Goal: Task Accomplishment & Management: Complete application form

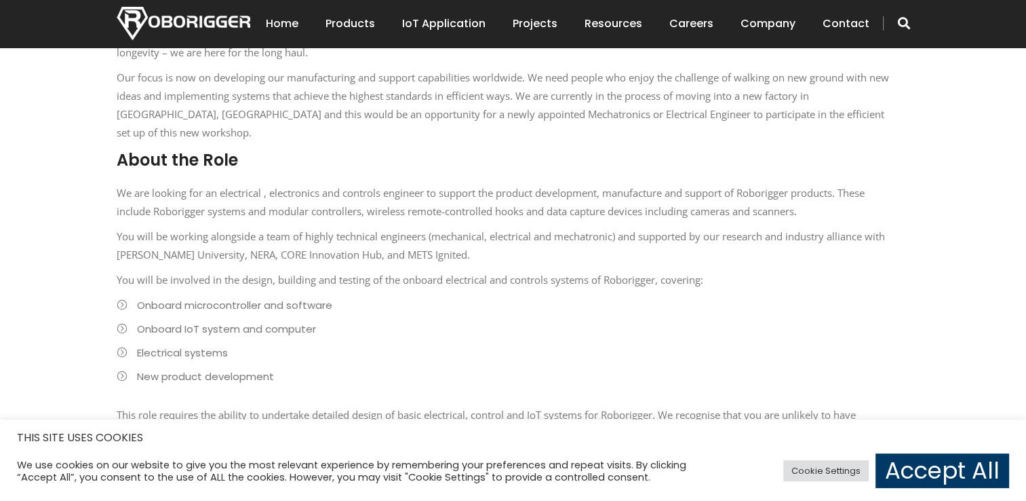
scroll to position [543, 0]
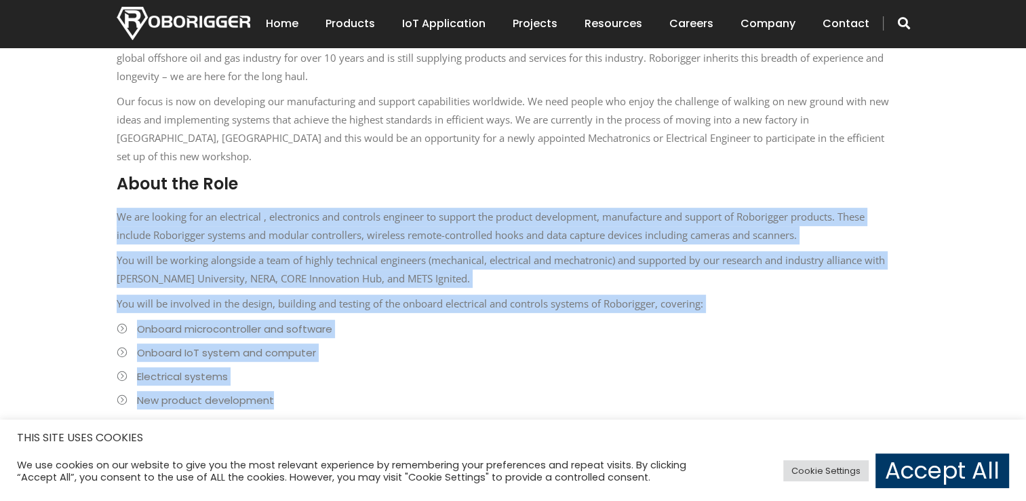
drag, startPoint x: 116, startPoint y: 196, endPoint x: 336, endPoint y: 376, distance: 284.5
click at [336, 376] on div "About the Role We are looking for an electrical , electronics and controls engi…" at bounding box center [503, 442] width 773 height 541
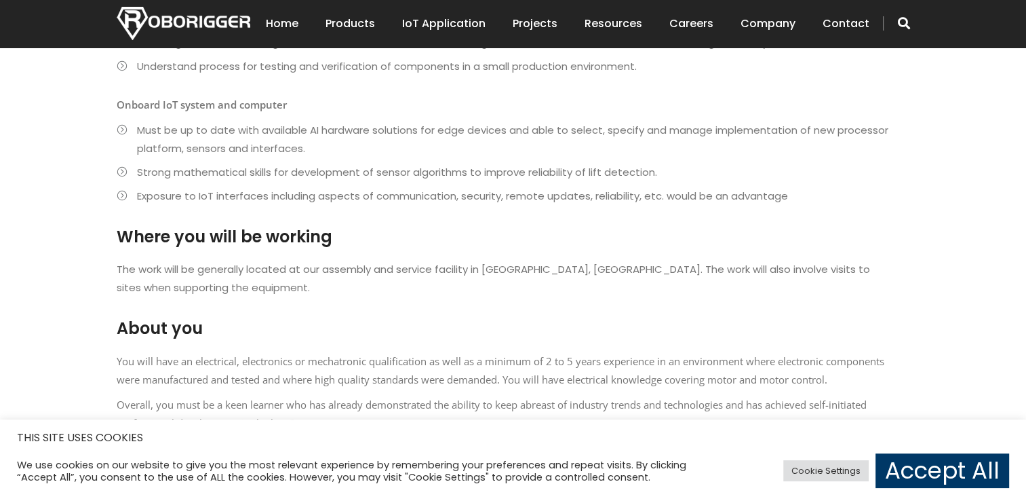
scroll to position [1018, 0]
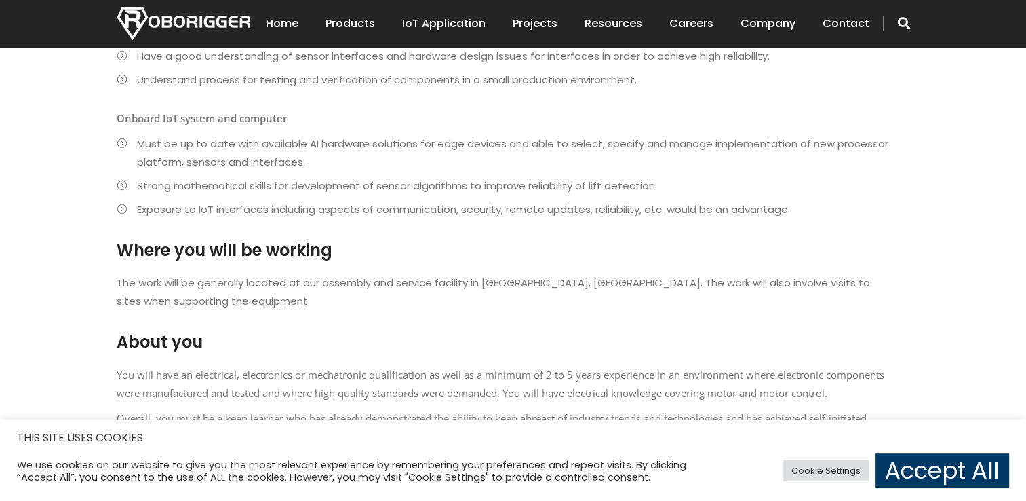
click at [213, 330] on h2 "About you" at bounding box center [503, 341] width 773 height 23
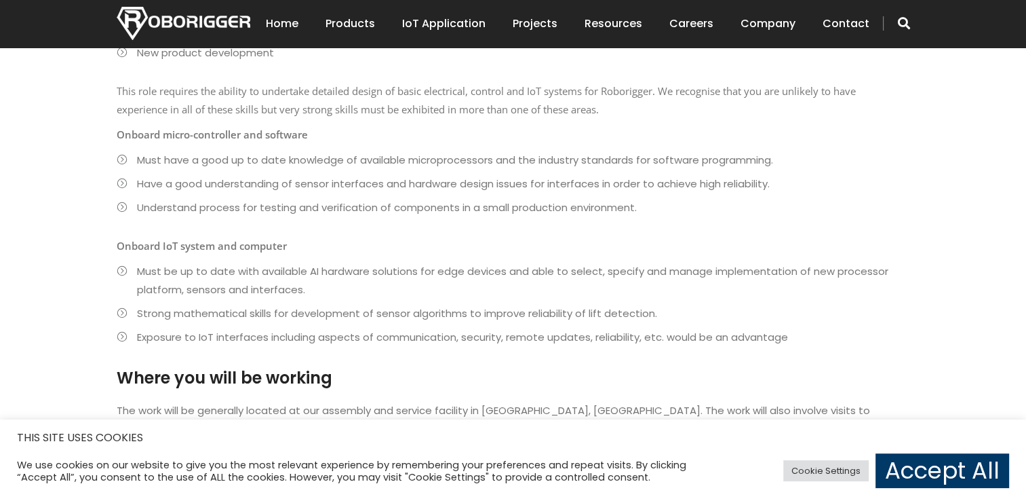
scroll to position [882, 0]
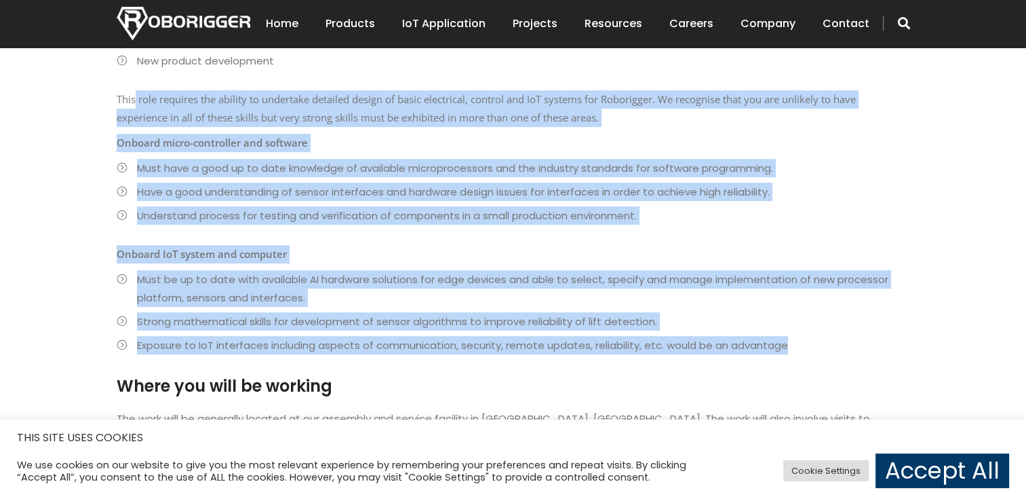
drag, startPoint x: 775, startPoint y: 326, endPoint x: 134, endPoint y: 89, distance: 684.3
click at [134, 89] on div "About the Role We are looking for an electrical , electronics and controls engi…" at bounding box center [503, 103] width 773 height 541
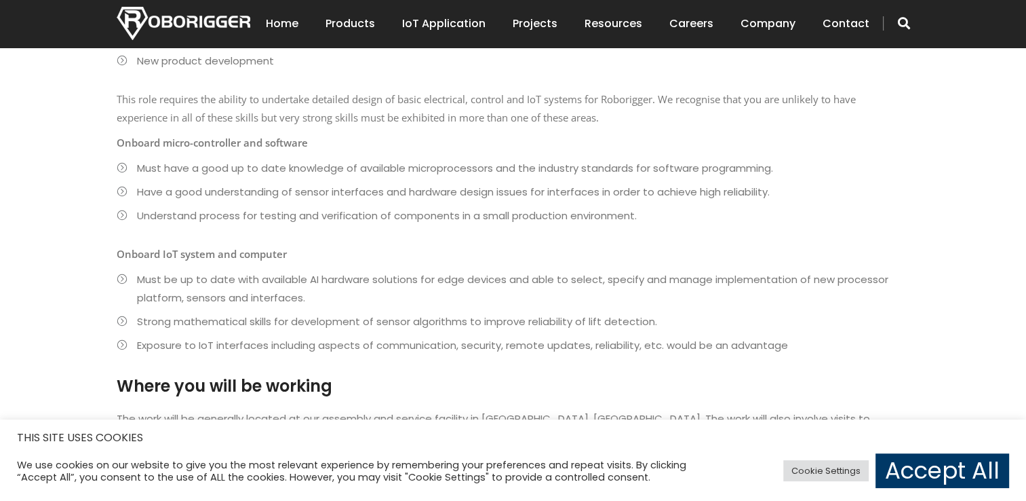
click at [73, 230] on div "Join us in our mission to pave the new way of thinking for crane lifting and lo…" at bounding box center [513, 117] width 1026 height 1186
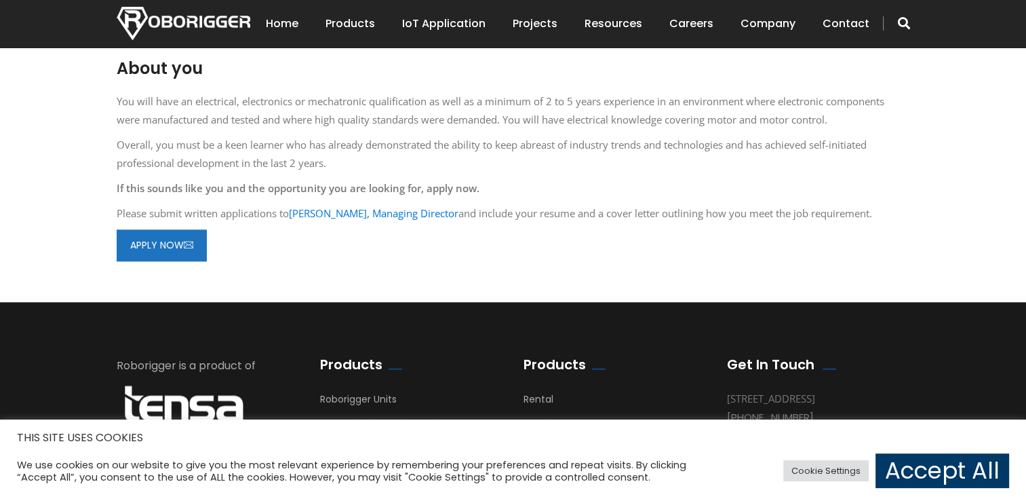
scroll to position [1289, 0]
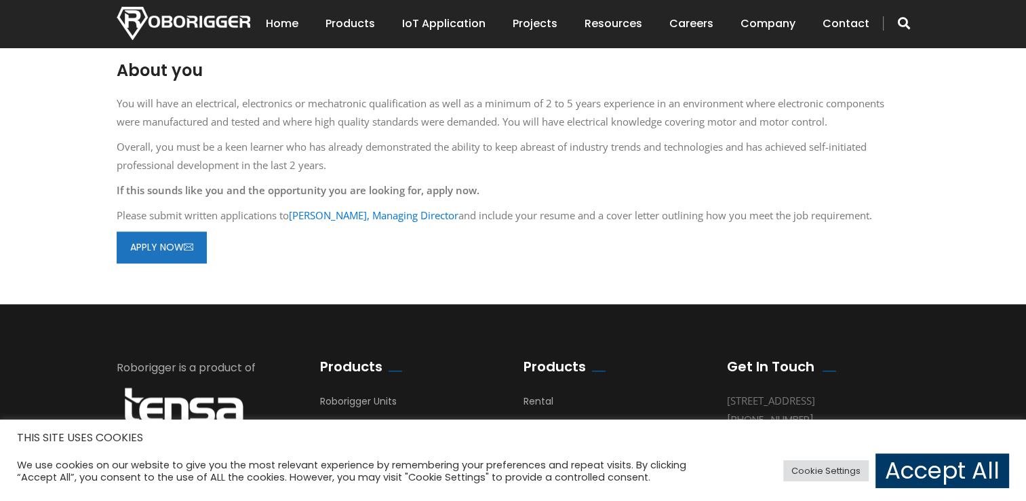
drag, startPoint x: 293, startPoint y: 214, endPoint x: 463, endPoint y: 219, distance: 169.7
click at [463, 219] on p "Please submit written applications to [PERSON_NAME], Managing Director and incl…" at bounding box center [503, 215] width 773 height 18
copy link "[PERSON_NAME], Managing Director"
click at [379, 212] on link "[PERSON_NAME], Managing Director" at bounding box center [374, 215] width 170 height 14
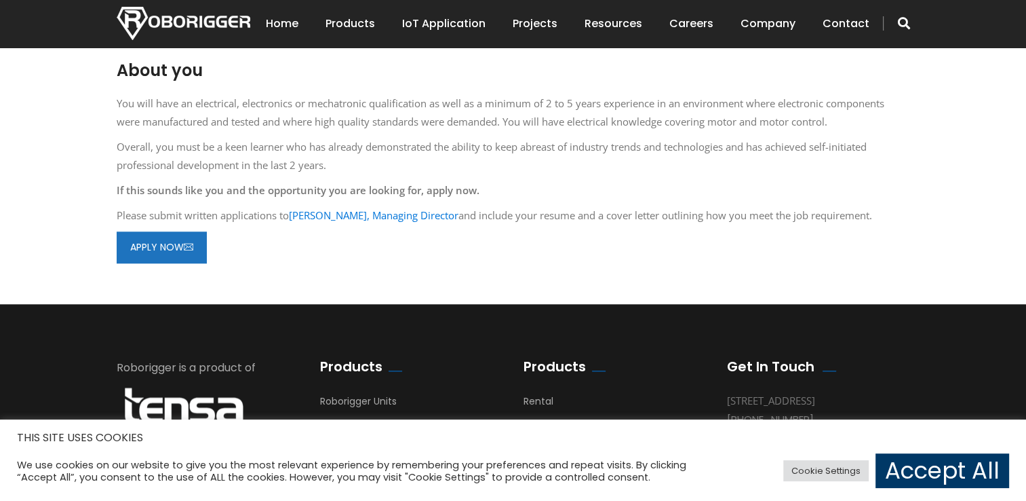
click at [432, 216] on link "[PERSON_NAME], Managing Director" at bounding box center [374, 215] width 170 height 14
click at [403, 217] on link "[PERSON_NAME], Managing Director" at bounding box center [374, 215] width 170 height 14
click at [170, 246] on link "APPLY NOW" at bounding box center [162, 247] width 90 height 32
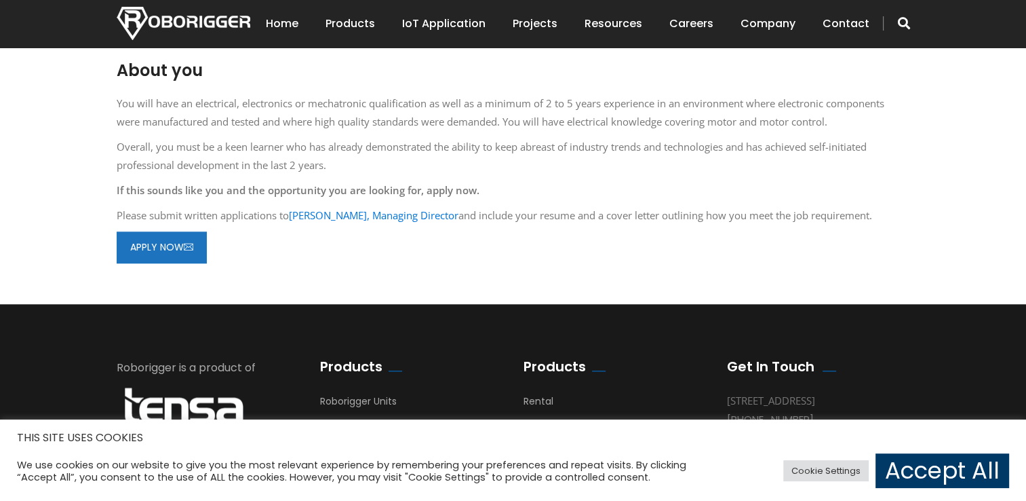
click at [419, 258] on div "APPLY NOW" at bounding box center [503, 247] width 773 height 32
click at [189, 248] on icon at bounding box center [188, 247] width 9 height 14
click at [166, 246] on link "APPLY NOW" at bounding box center [162, 247] width 90 height 32
drag, startPoint x: 292, startPoint y: 216, endPoint x: 376, endPoint y: 218, distance: 84.2
click at [376, 218] on p "Please submit written applications to [PERSON_NAME], Managing Director and incl…" at bounding box center [503, 215] width 773 height 18
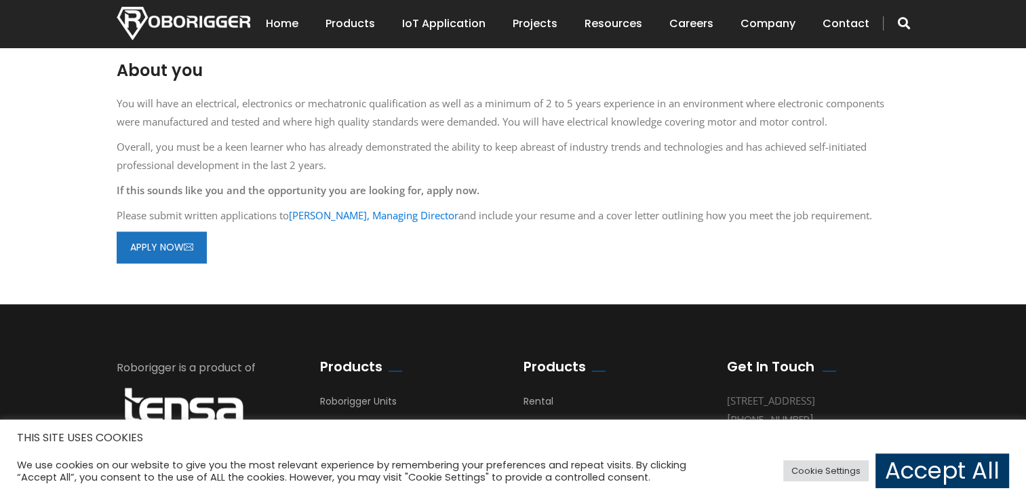
drag, startPoint x: 376, startPoint y: 218, endPoint x: 402, endPoint y: 260, distance: 49.1
click at [402, 260] on div "APPLY NOW" at bounding box center [503, 247] width 773 height 32
click at [412, 219] on link "[PERSON_NAME], Managing Director" at bounding box center [374, 215] width 170 height 14
click at [389, 218] on link "[PERSON_NAME], Managing Director" at bounding box center [374, 215] width 170 height 14
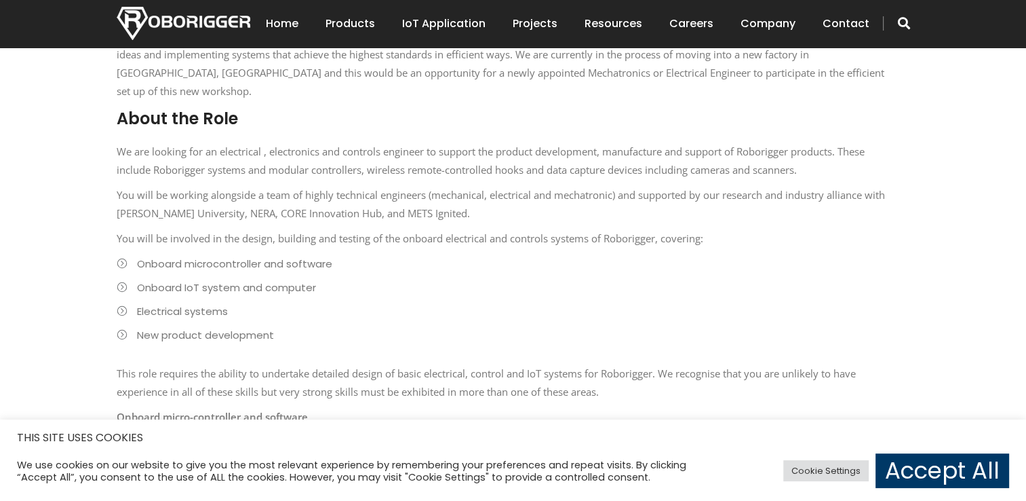
scroll to position [611, 0]
click at [480, 303] on ul "Onboard microcontroller and software Onboard IoT system and computer Electrical…" at bounding box center [503, 297] width 773 height 90
drag, startPoint x: 952, startPoint y: 244, endPoint x: 933, endPoint y: 244, distance: 18.3
click at [952, 244] on div "Join us in our mission to pave the new way of thinking for crane lifting and lo…" at bounding box center [513, 389] width 1026 height 1186
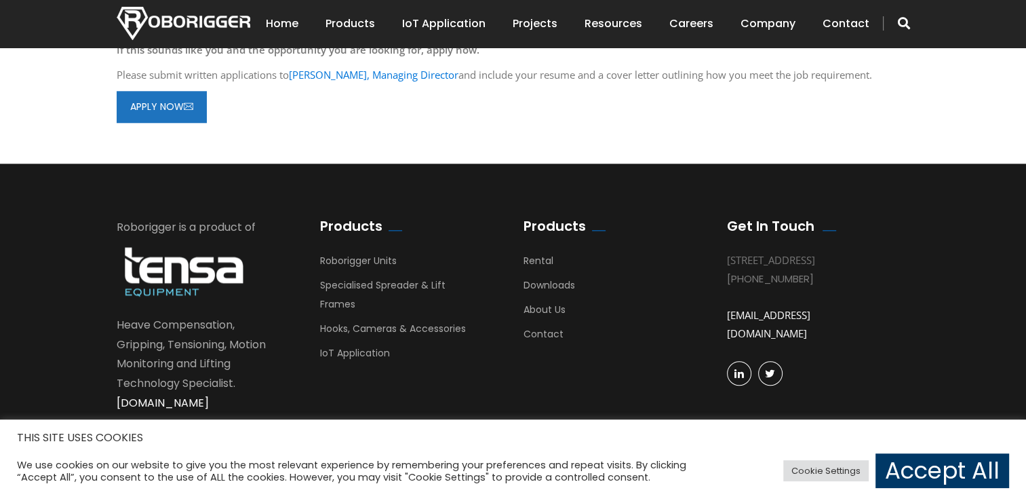
scroll to position [1431, 0]
